Goal: Task Accomplishment & Management: Use online tool/utility

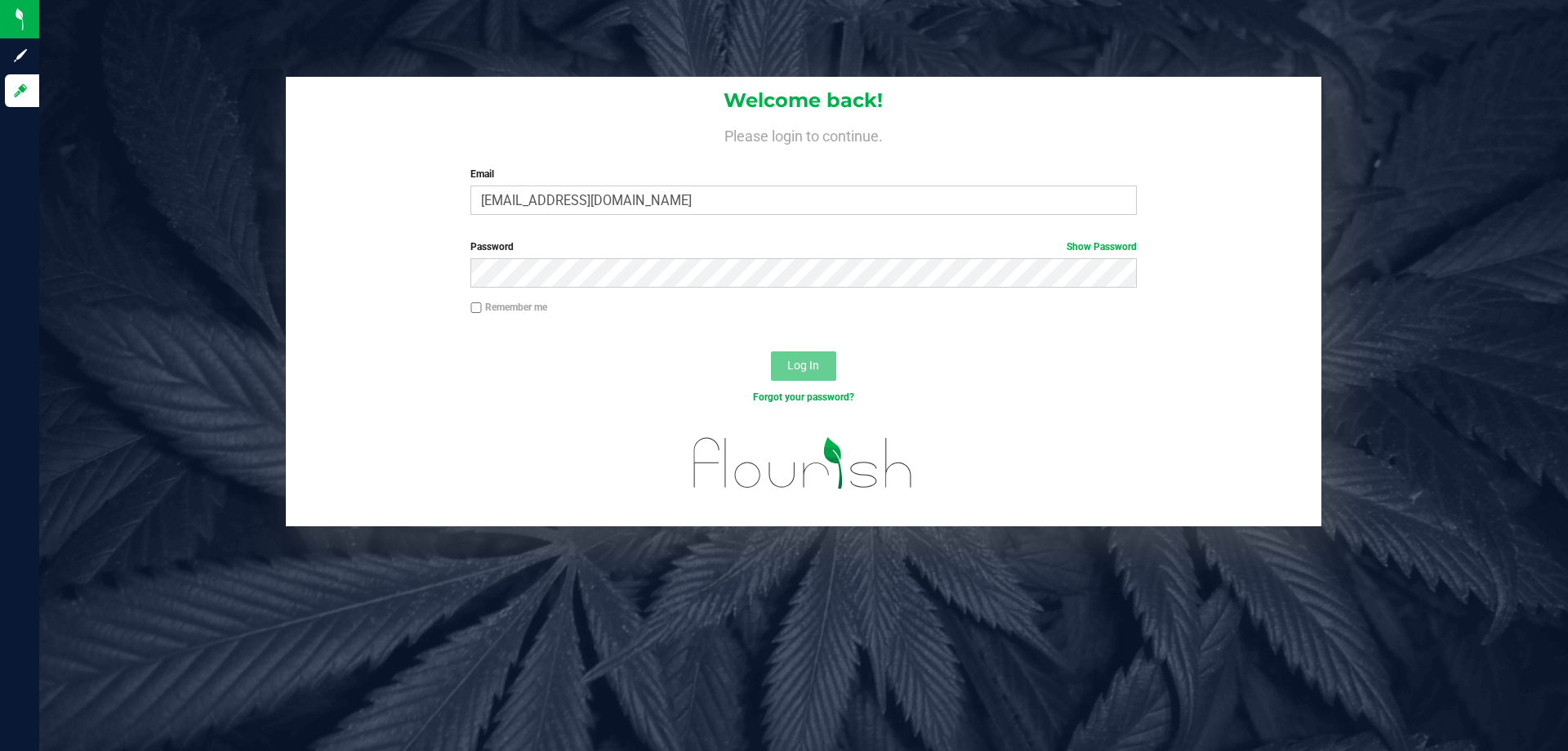
type input "[EMAIL_ADDRESS][DOMAIN_NAME]"
click at [770, 351] on button "Log In" at bounding box center [803, 366] width 65 height 29
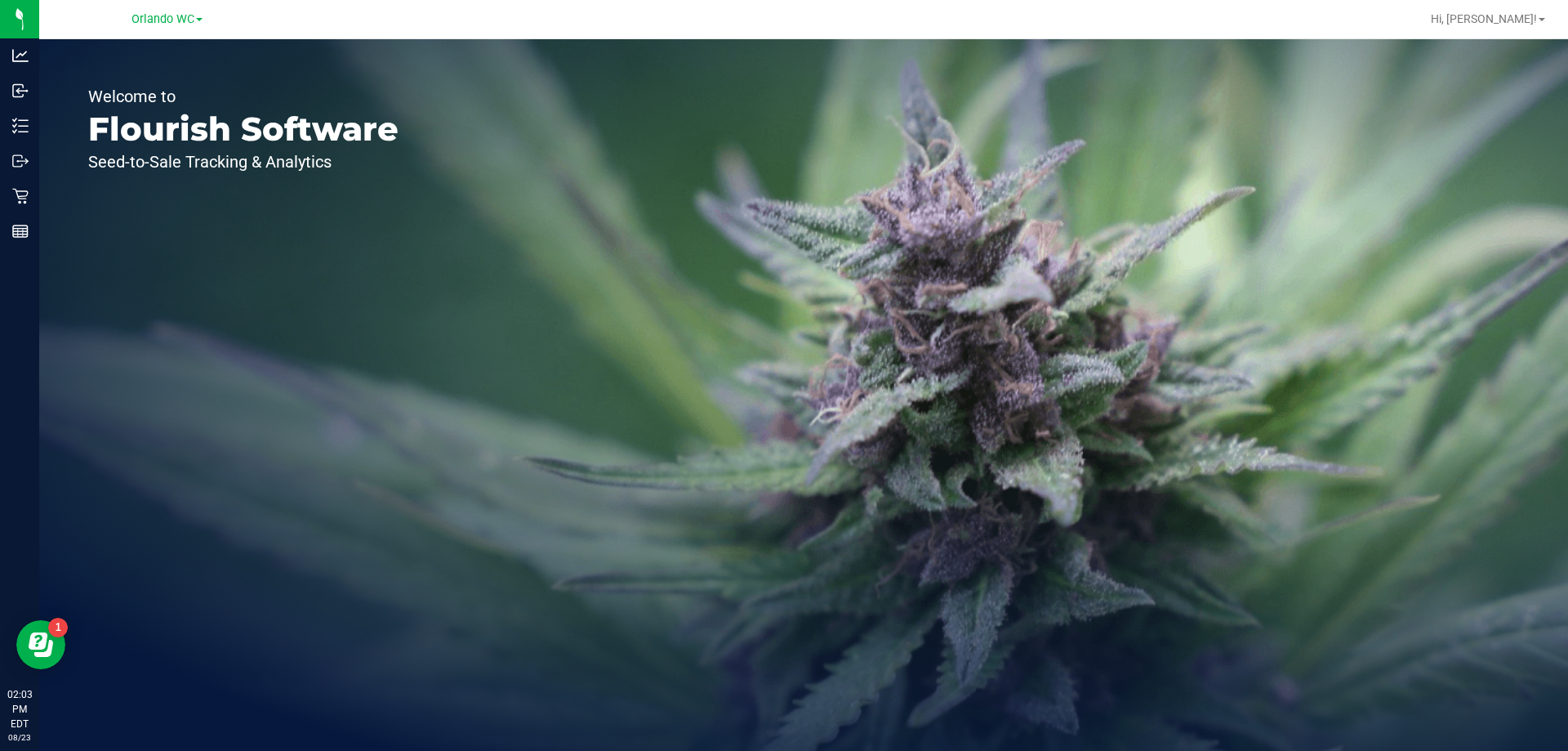
click at [0, 0] on p "Retail" at bounding box center [0, 0] width 0 height 0
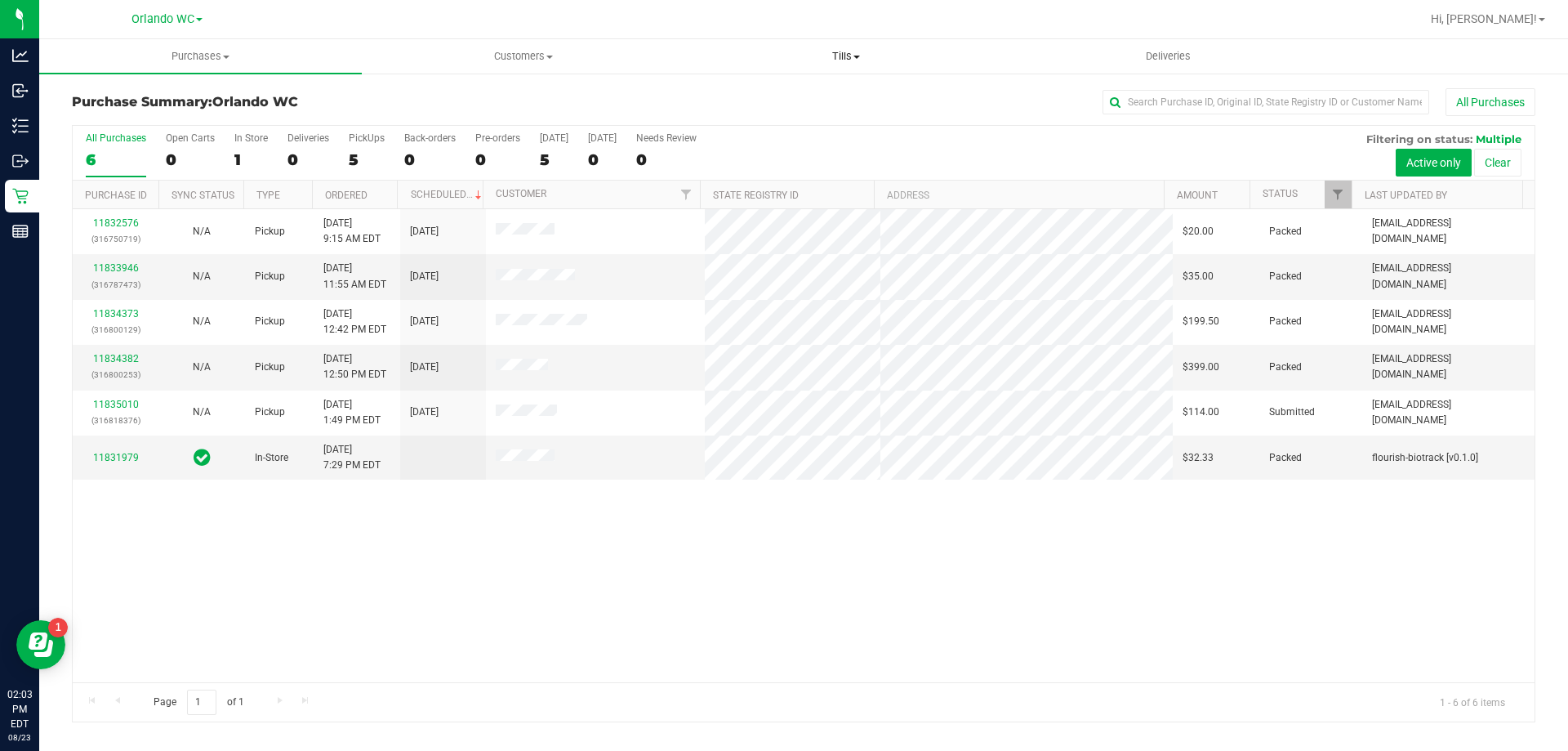
click at [827, 60] on span "Tills" at bounding box center [845, 56] width 321 height 15
click at [761, 97] on span "Manage tills" at bounding box center [739, 98] width 110 height 14
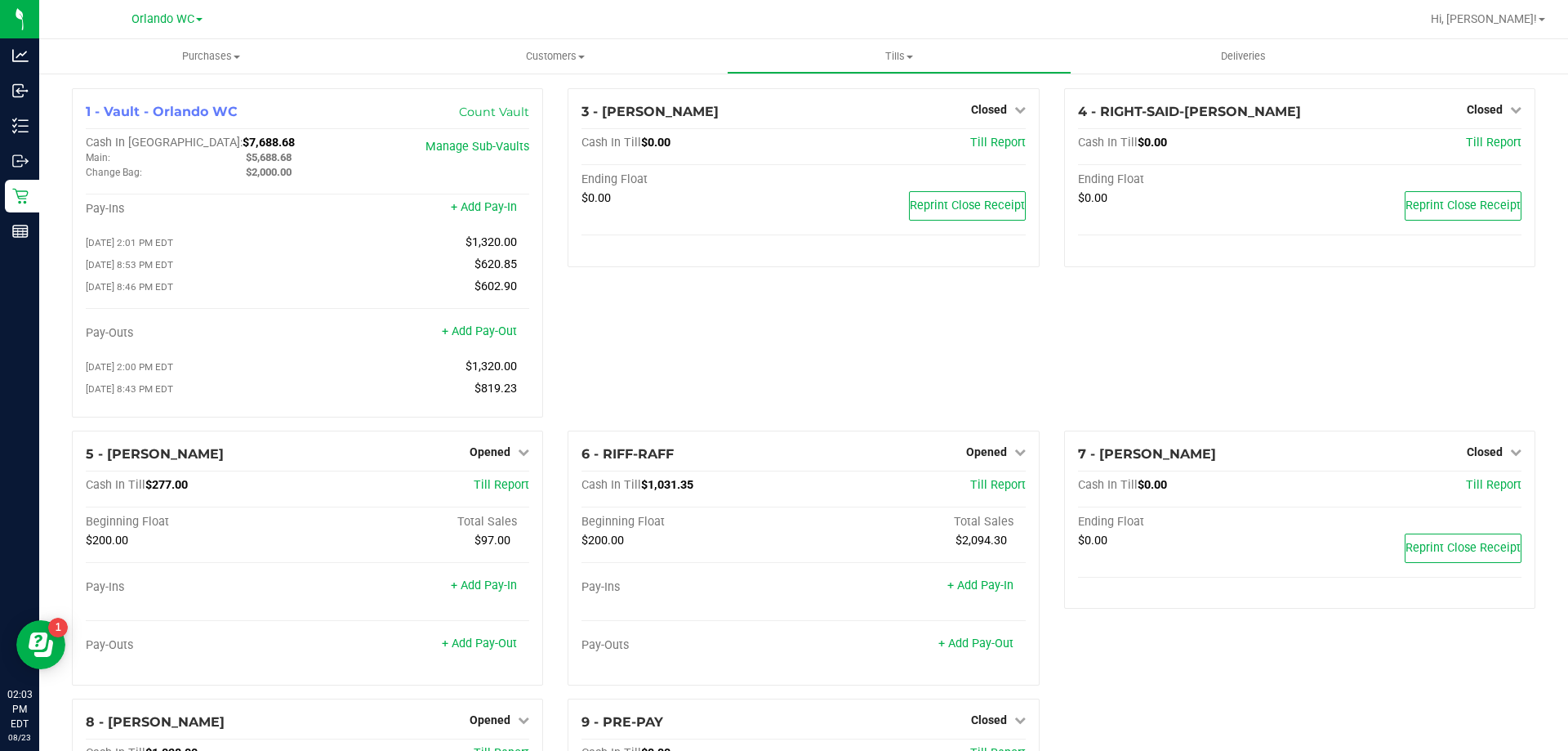
scroll to position [238, 0]
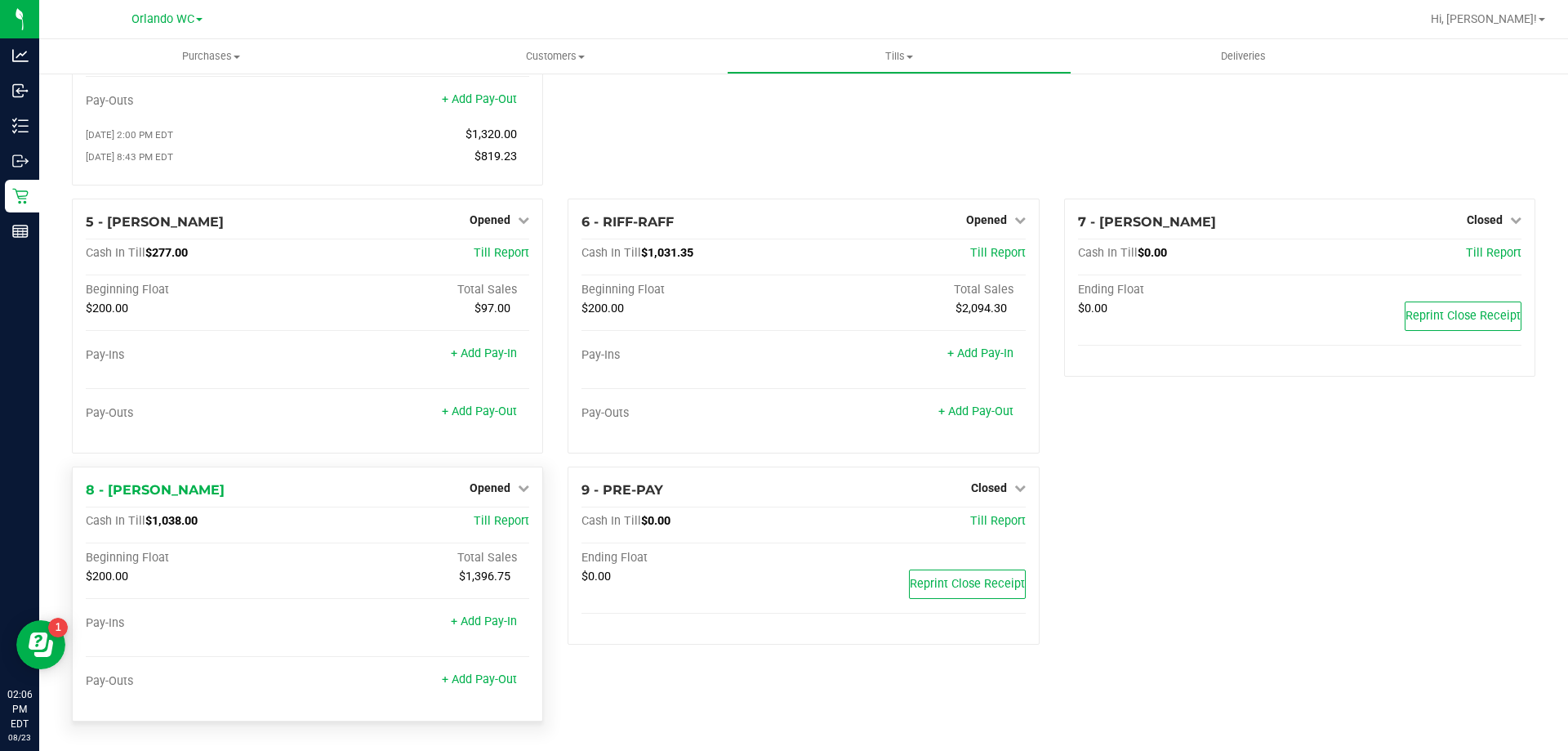
click at [518, 471] on div "8 - [PERSON_NAME] Opened Close Till Cash In Till $1,038.00 Till Report Beginnin…" at bounding box center [307, 594] width 471 height 255
click at [484, 676] on link "+ Add Pay-Out" at bounding box center [479, 679] width 75 height 14
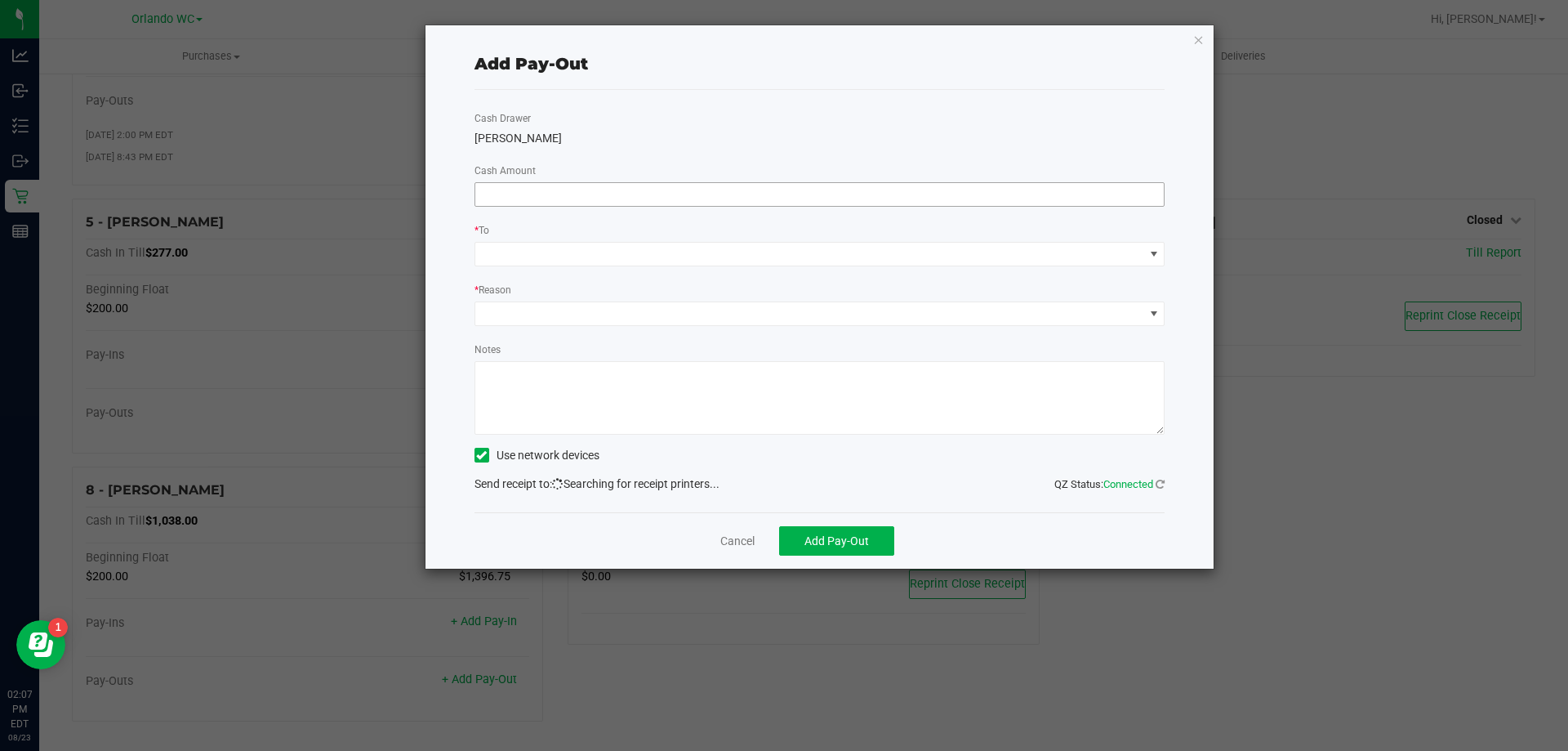
click at [783, 196] on input at bounding box center [819, 194] width 689 height 23
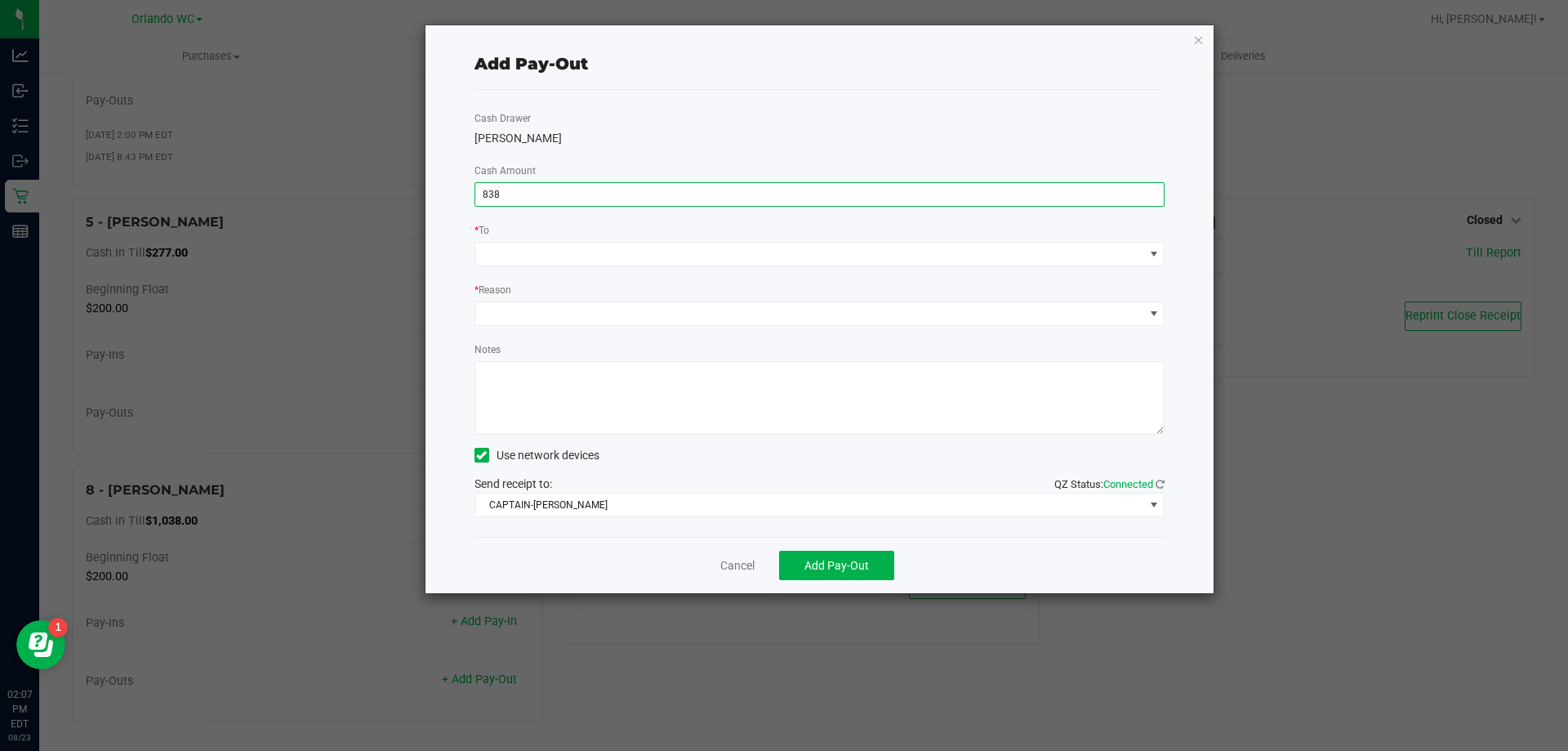
type input "$838.00"
click at [664, 236] on div "* To" at bounding box center [819, 232] width 691 height 21
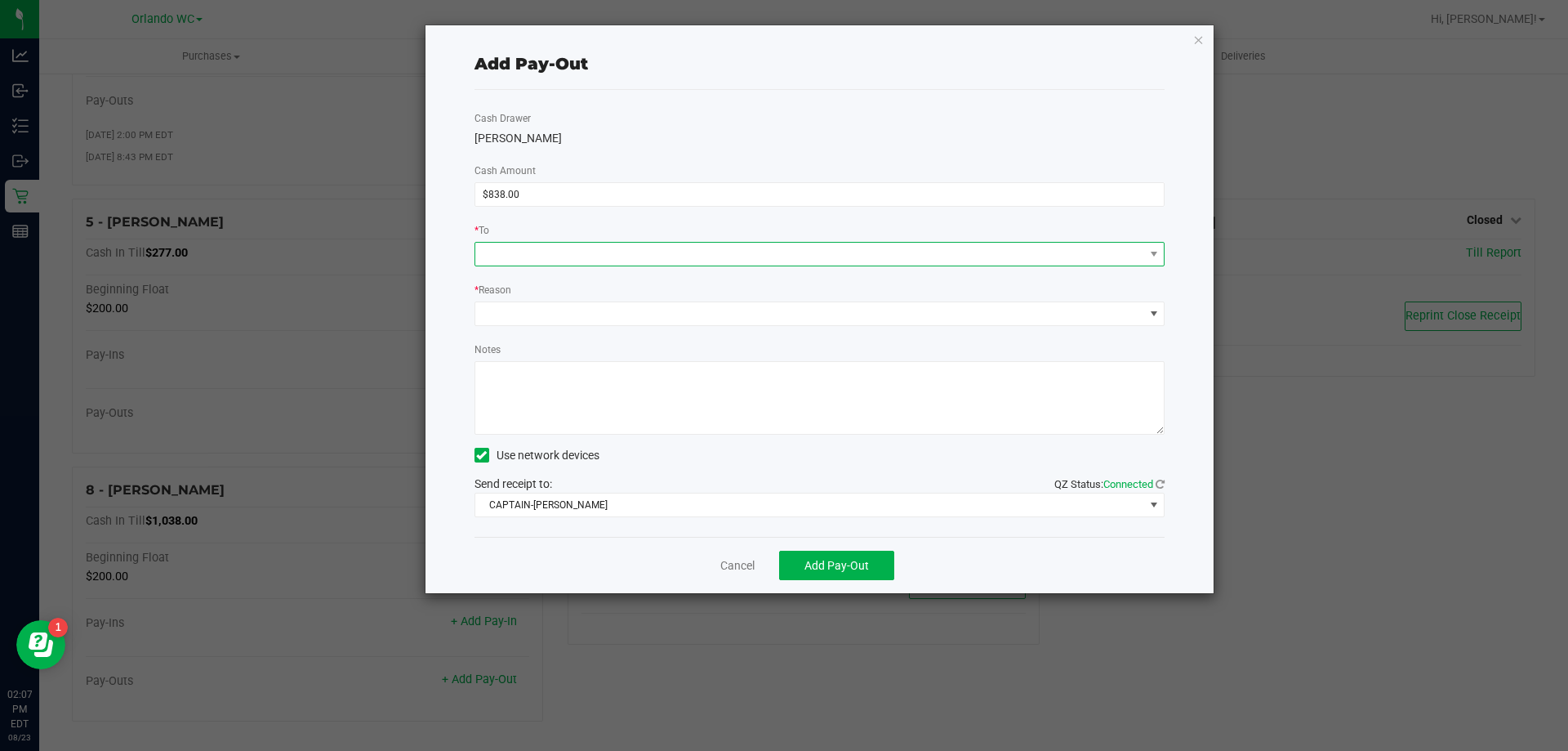
click at [659, 254] on span at bounding box center [809, 254] width 669 height 23
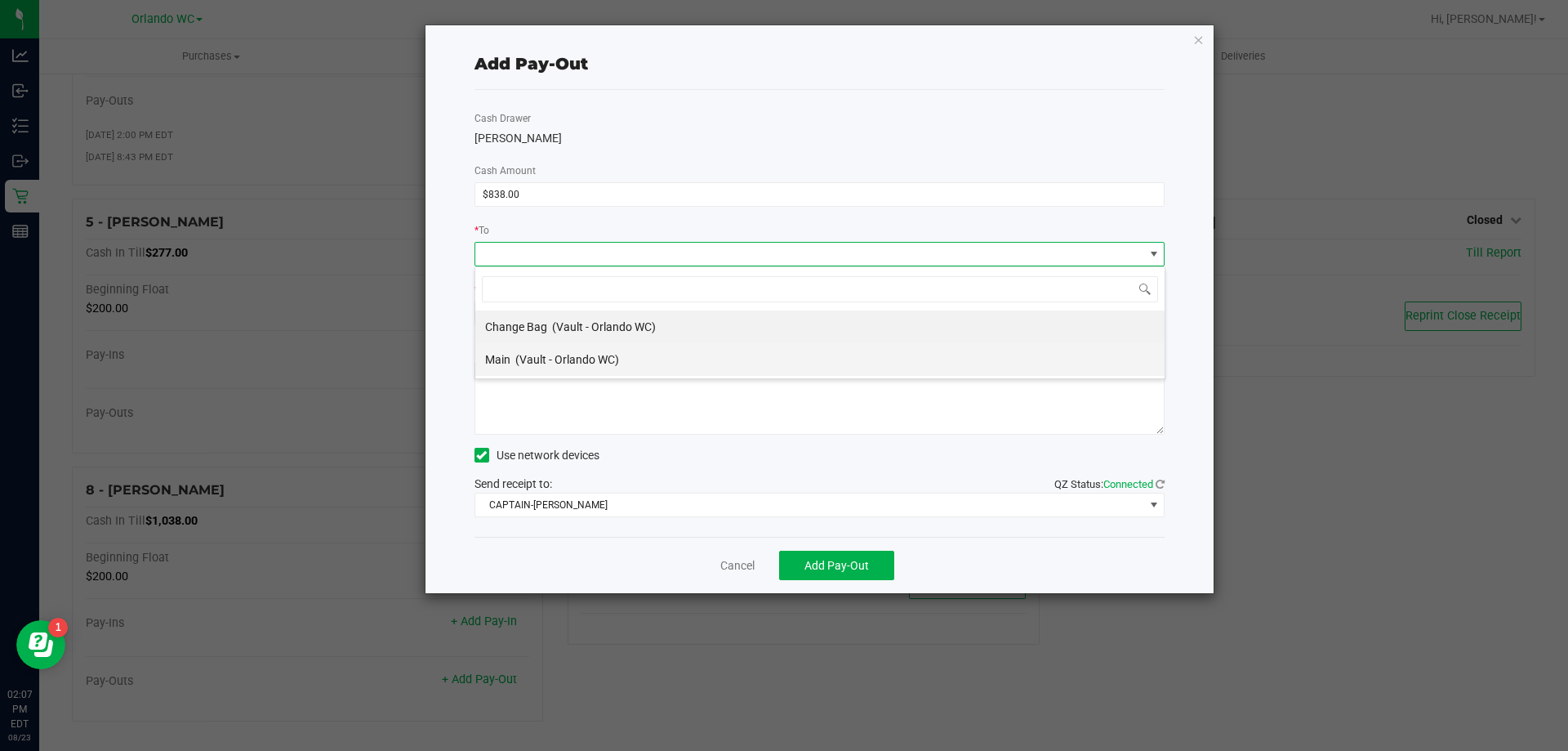
click at [561, 353] on span "(Vault - Orlando WC)" at bounding box center [566, 359] width 103 height 13
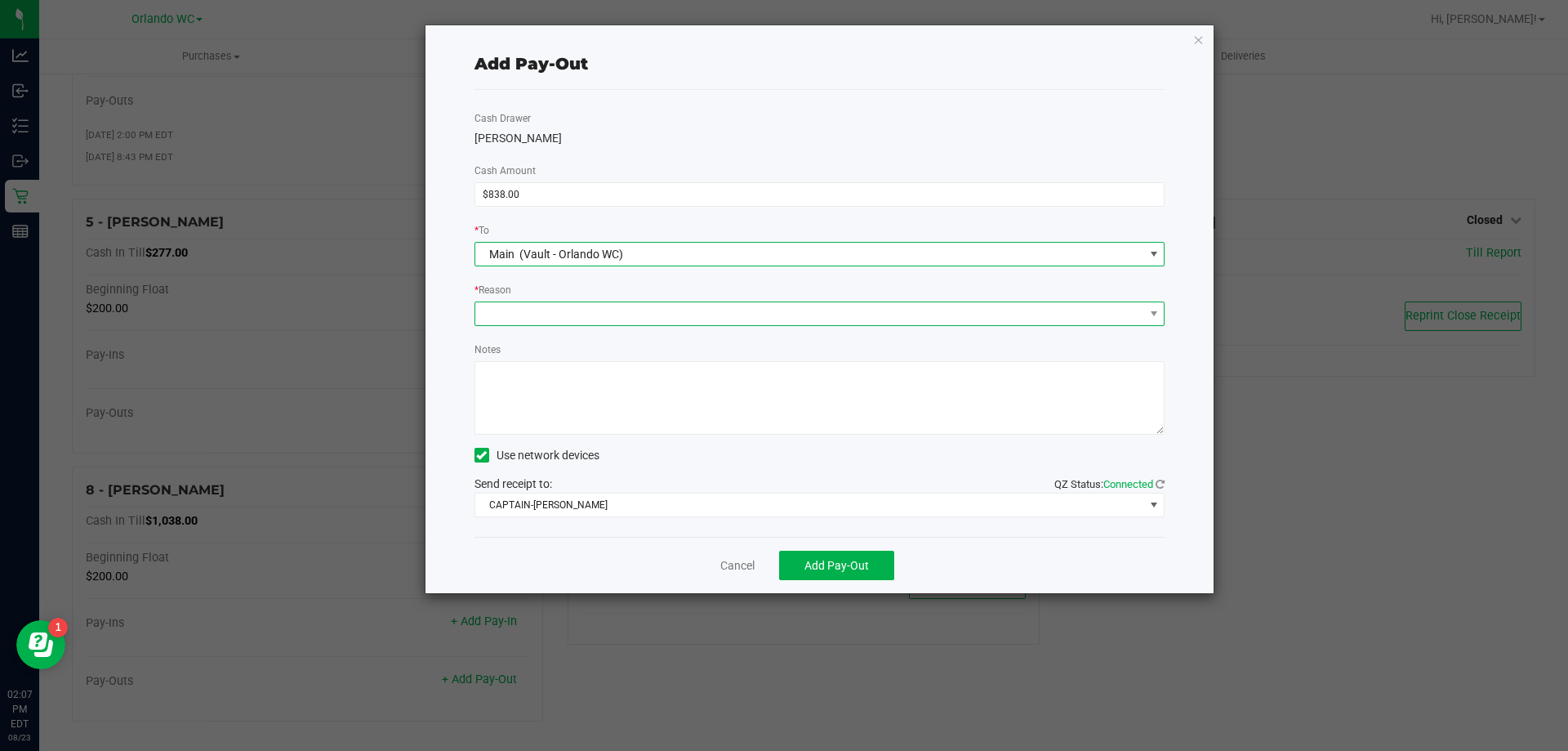
click at [582, 308] on span at bounding box center [809, 314] width 669 height 23
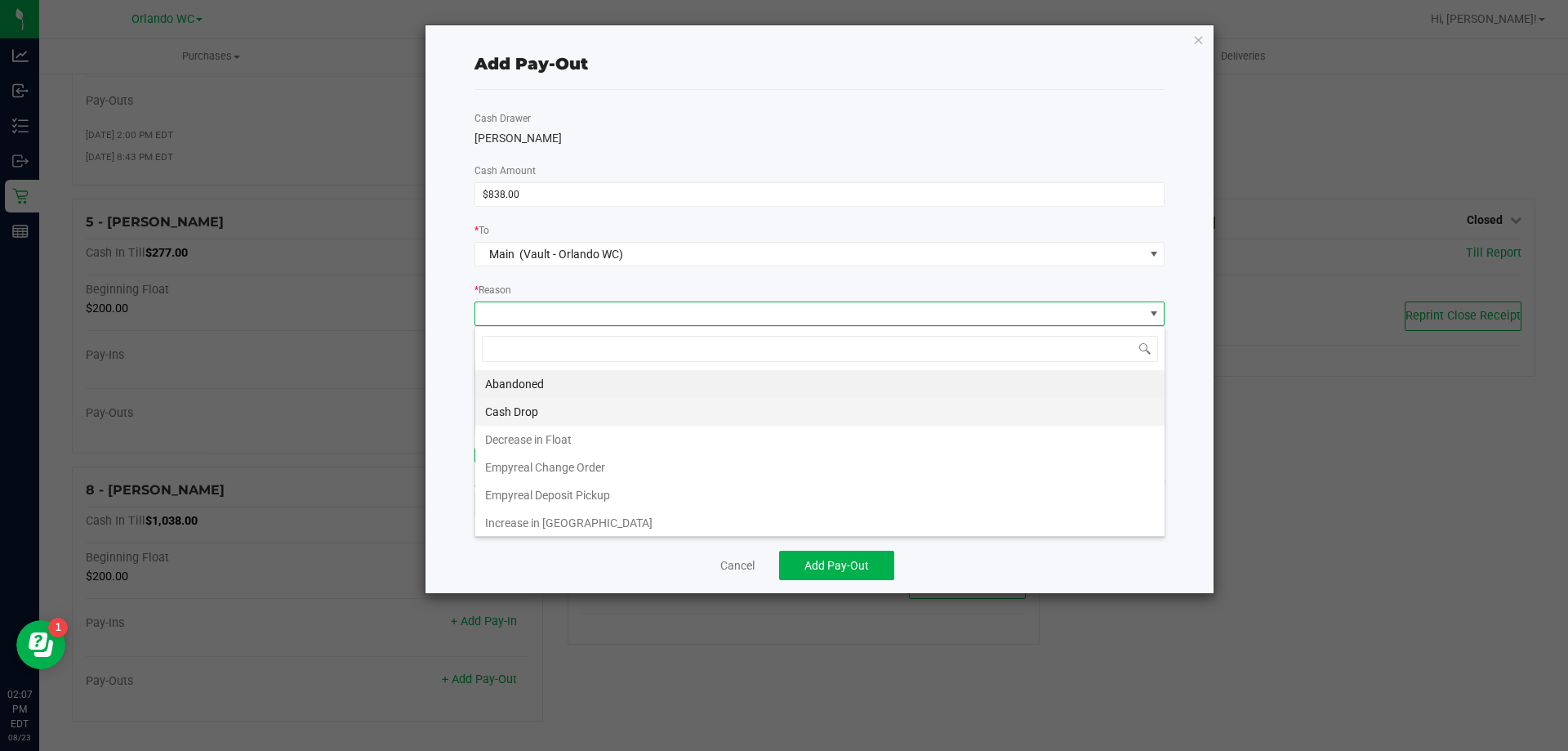
click at [526, 409] on li "Cash Drop" at bounding box center [819, 412] width 689 height 28
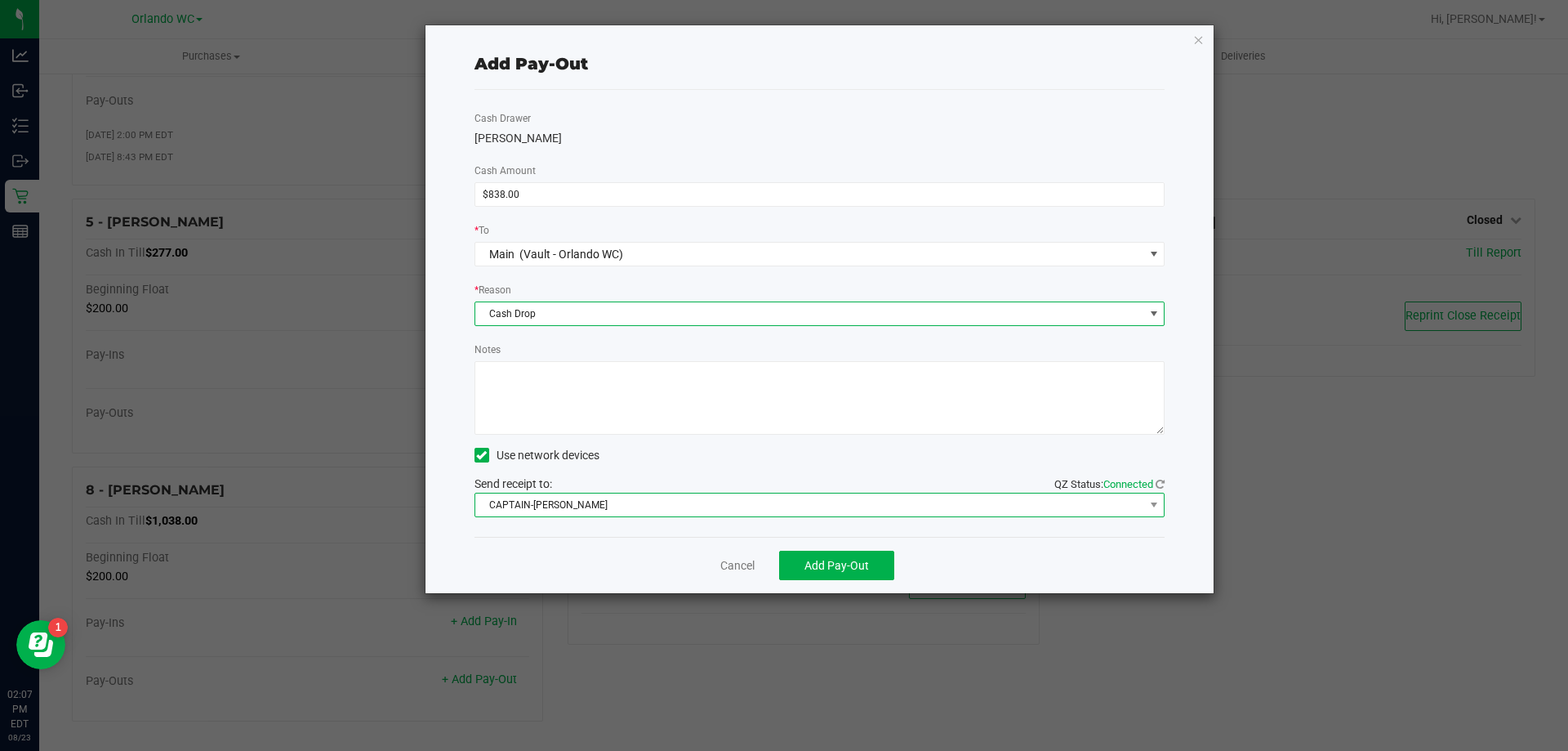
click at [565, 507] on span "CAPTAIN-[PERSON_NAME]" at bounding box center [809, 504] width 669 height 23
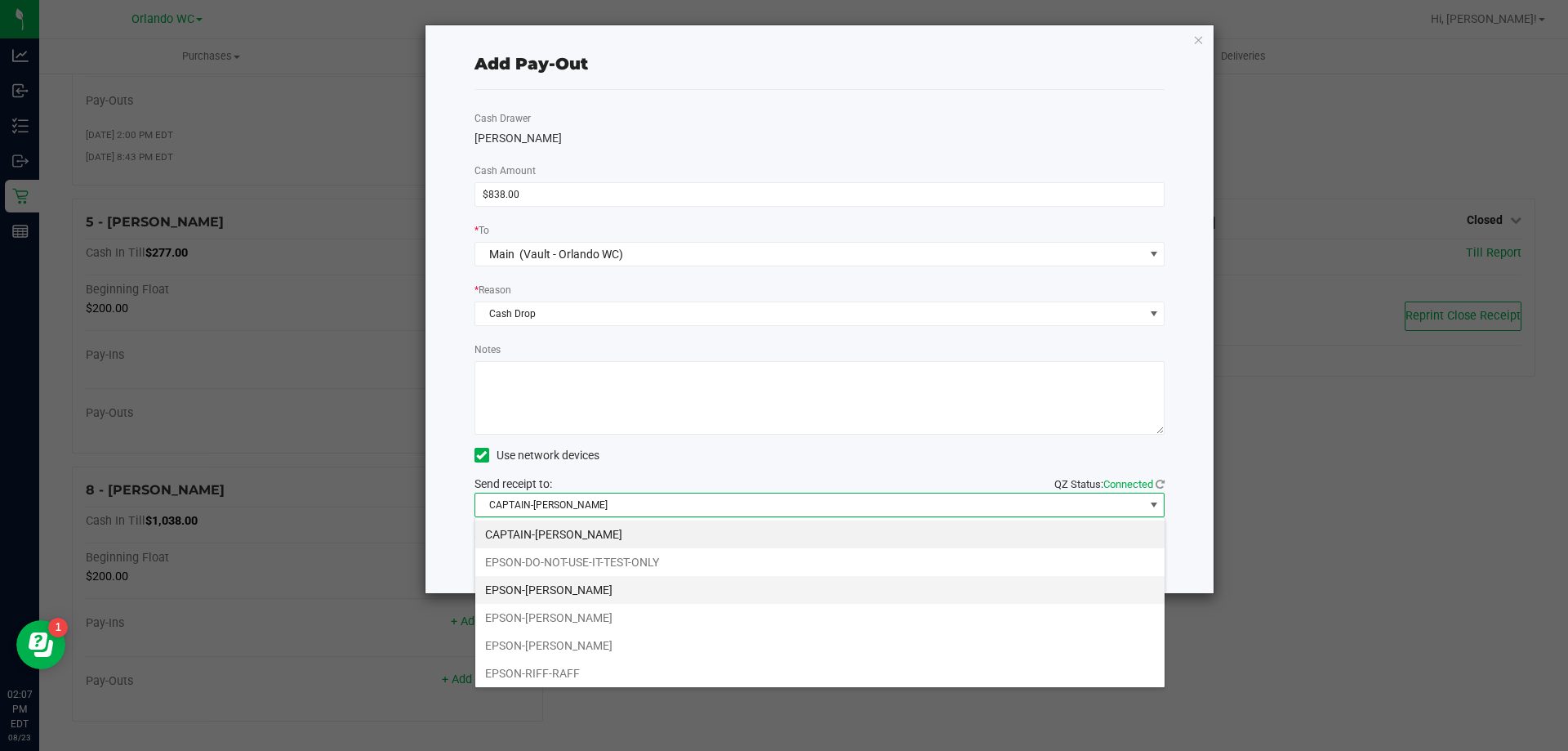
click at [551, 594] on li "EPSON-[PERSON_NAME]" at bounding box center [819, 590] width 689 height 28
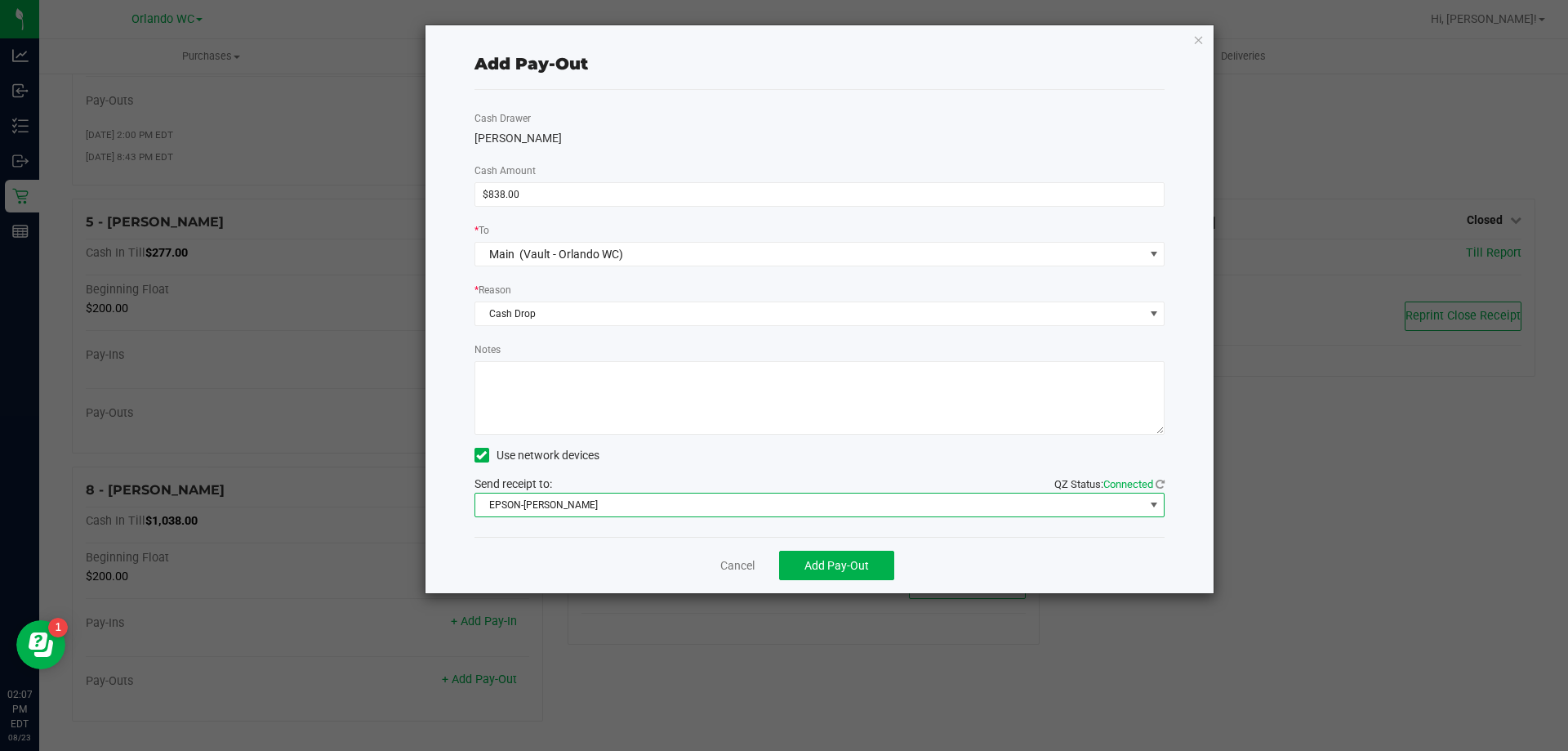
click at [698, 425] on textarea "Notes" at bounding box center [819, 398] width 691 height 73
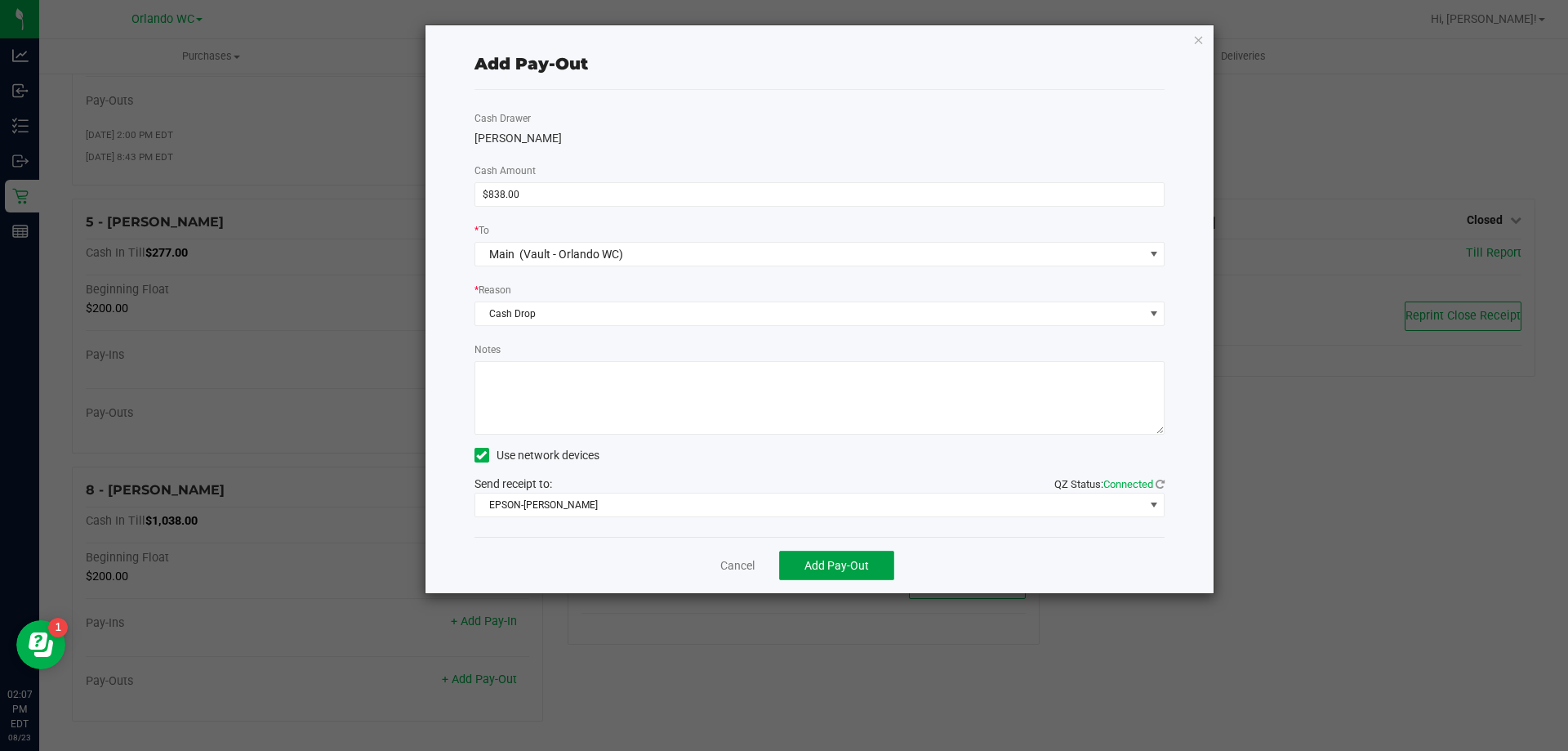
click at [816, 564] on span "Add Pay-Out" at bounding box center [837, 565] width 65 height 13
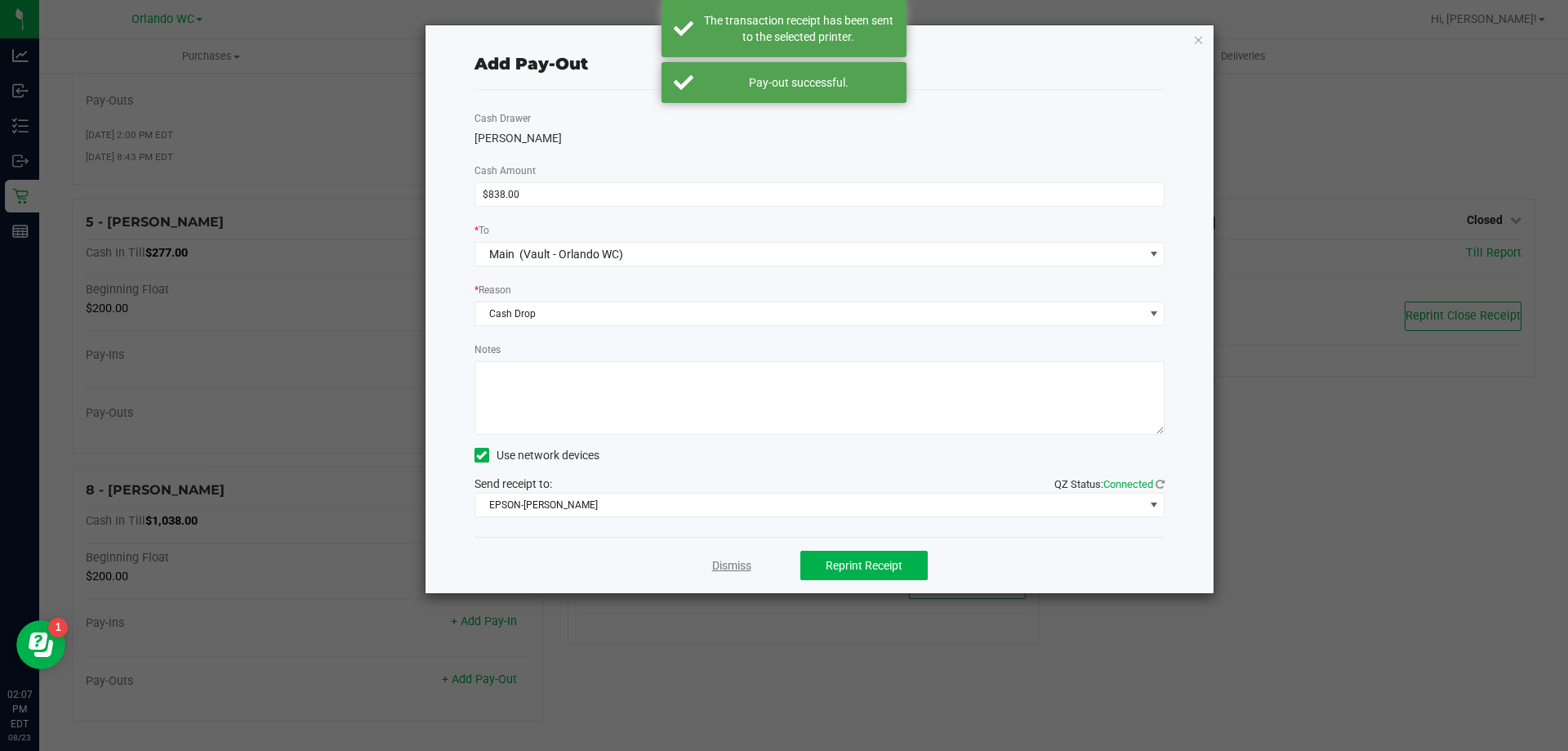
click at [733, 571] on link "Dismiss" at bounding box center [732, 566] width 39 height 17
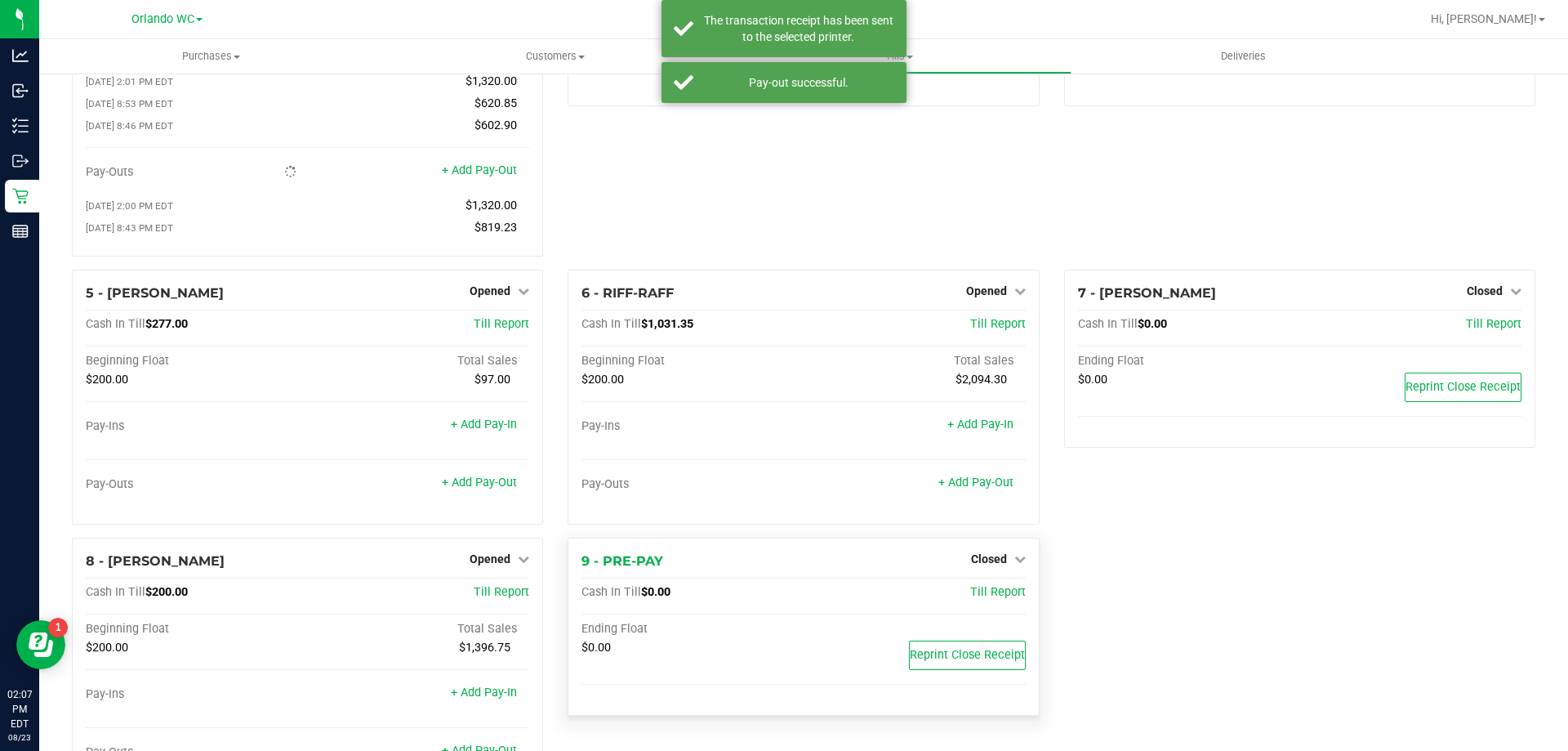
scroll to position [238, 0]
